Goal: Go to known website: Access a specific website the user already knows

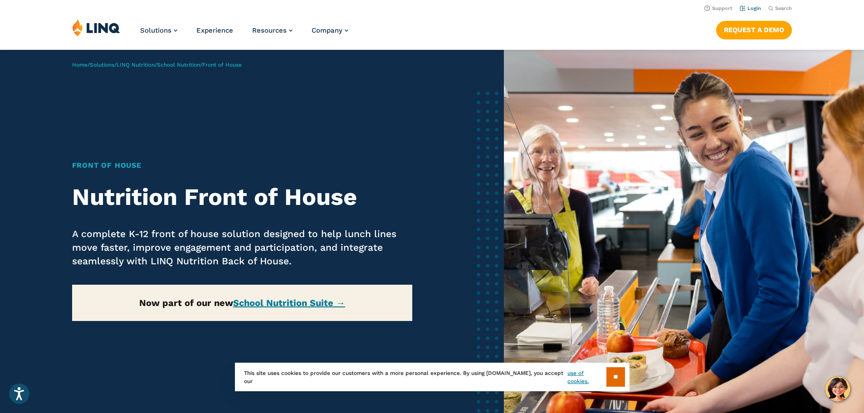
click at [746, 7] on link "Login" at bounding box center [750, 8] width 21 height 6
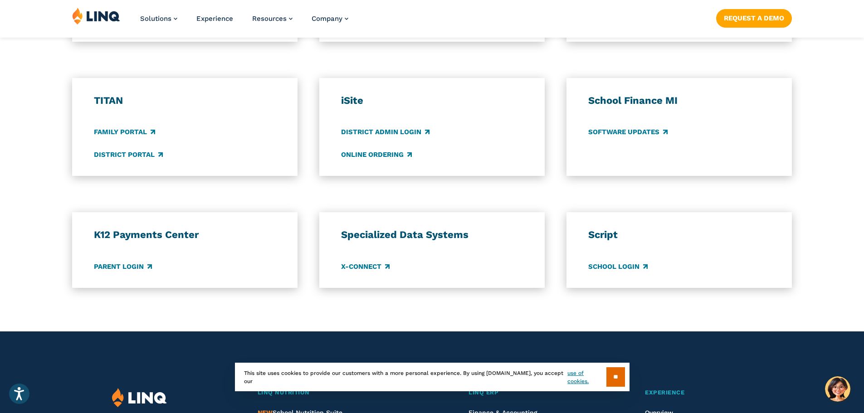
scroll to position [681, 0]
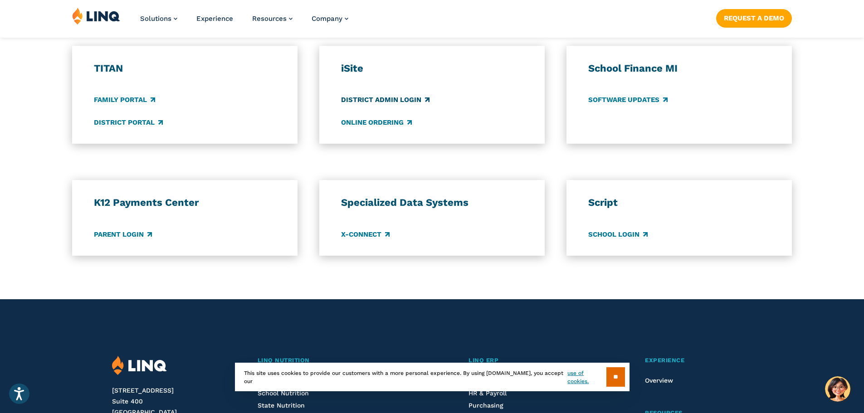
click at [396, 98] on link "District Admin Login" at bounding box center [385, 100] width 88 height 10
